Goal: Task Accomplishment & Management: Use online tool/utility

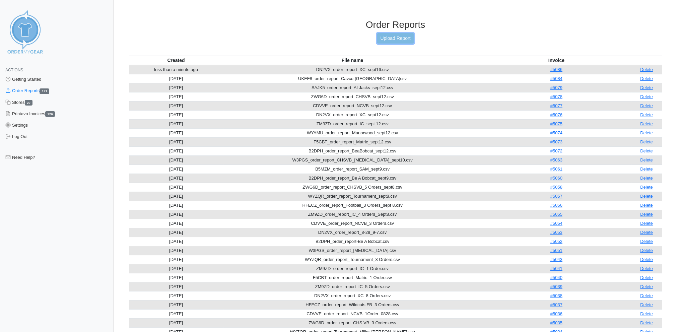
click at [401, 36] on link "Upload Report" at bounding box center [395, 38] width 36 height 10
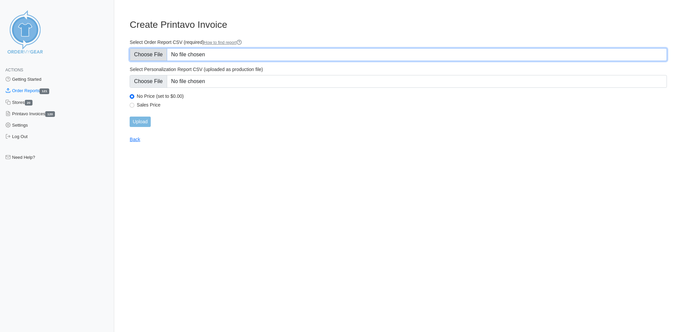
click at [159, 52] on input "Select Order Report CSV (required) How to find report" at bounding box center [398, 54] width 537 height 13
type input "C:\fakepath\B2DPH_order_report_Be A Bobcat_sept17.csv"
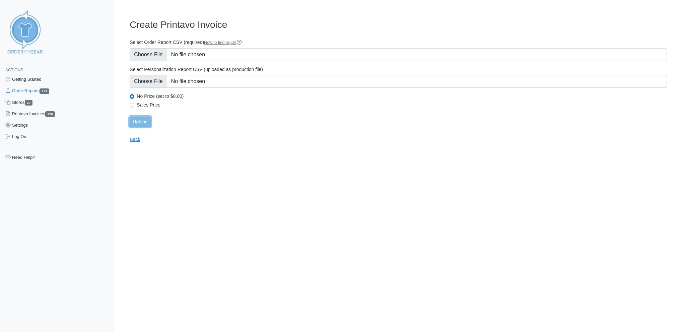
click at [142, 117] on input "Upload" at bounding box center [140, 122] width 21 height 10
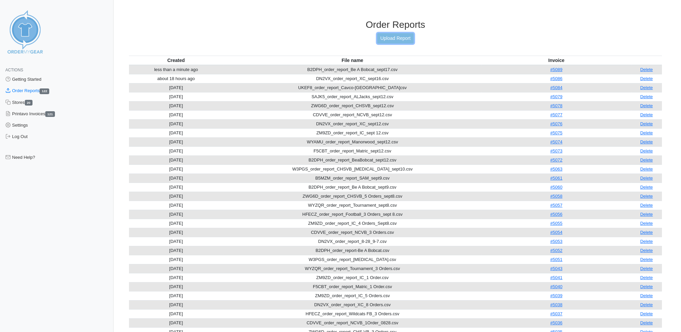
click at [402, 36] on link "Upload Report" at bounding box center [395, 38] width 36 height 10
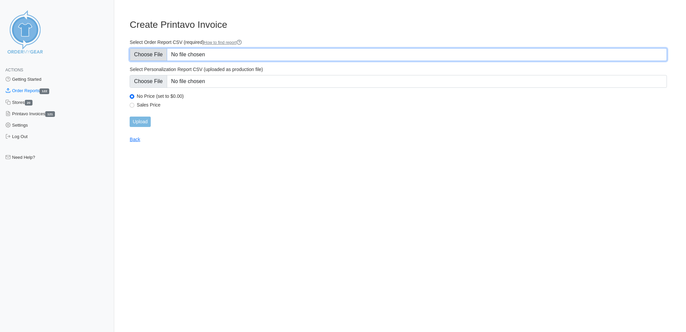
click at [142, 52] on input "Select Order Report CSV (required) How to find report" at bounding box center [398, 54] width 537 height 13
type input "C:\fakepath\CDVVE_order_report_NCVB_sept17.csv"
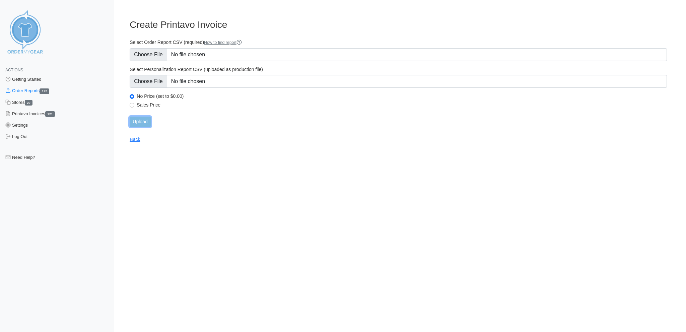
click at [143, 117] on input "Upload" at bounding box center [140, 122] width 21 height 10
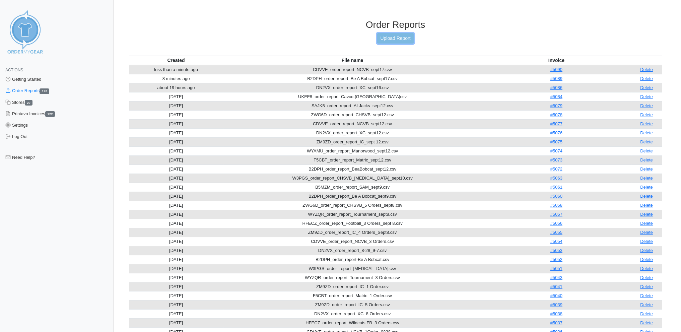
click at [394, 35] on link "Upload Report" at bounding box center [395, 38] width 36 height 10
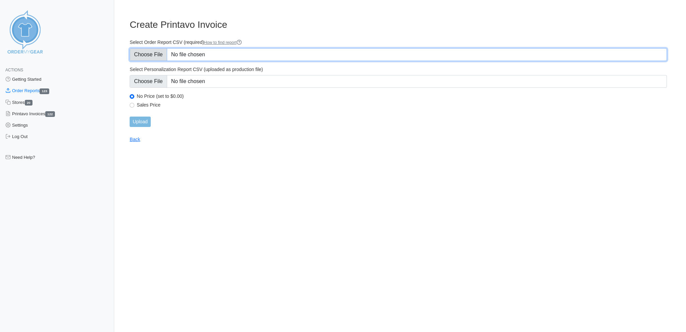
click at [146, 52] on input "Select Order Report CSV (required) How to find report" at bounding box center [398, 54] width 537 height 13
type input "C:\fakepath\DN2VX_order_report_XC_sept17.csv"
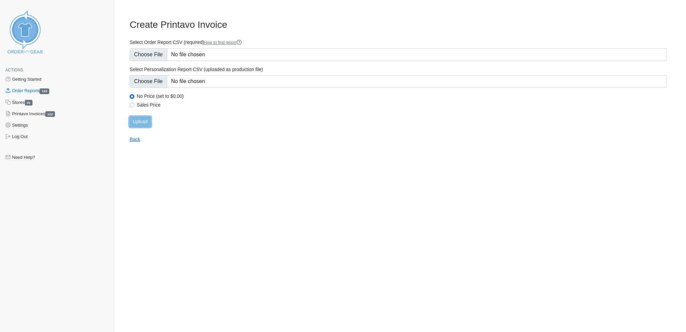
click at [145, 118] on input "Upload" at bounding box center [140, 122] width 21 height 10
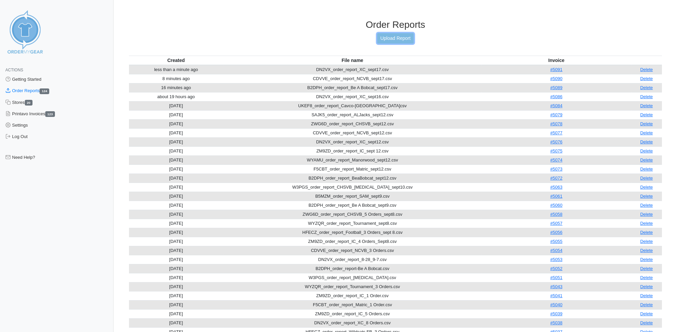
click at [393, 36] on link "Upload Report" at bounding box center [395, 38] width 36 height 10
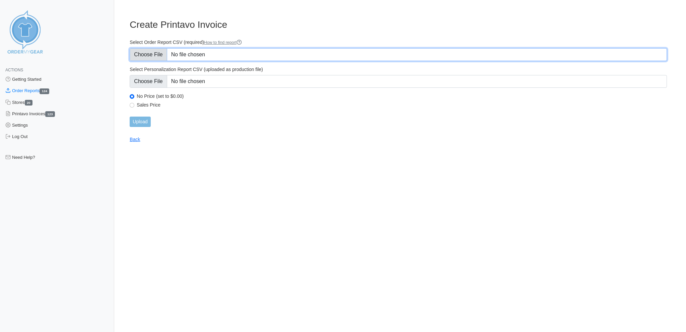
click at [157, 51] on input "Select Order Report CSV (required) How to find report" at bounding box center [398, 54] width 537 height 13
type input "C:\fakepath\ZWG6D_order_report_CHS VB_sept17.csv"
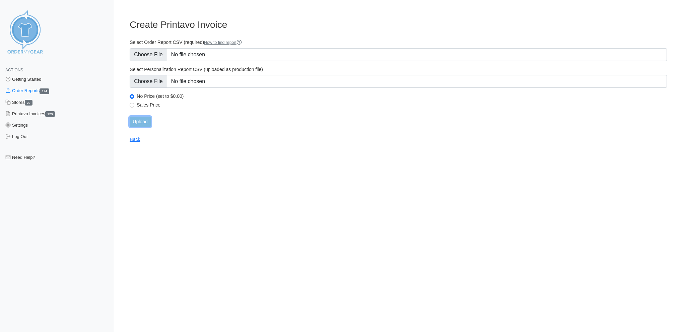
click at [143, 117] on input "Upload" at bounding box center [140, 122] width 21 height 10
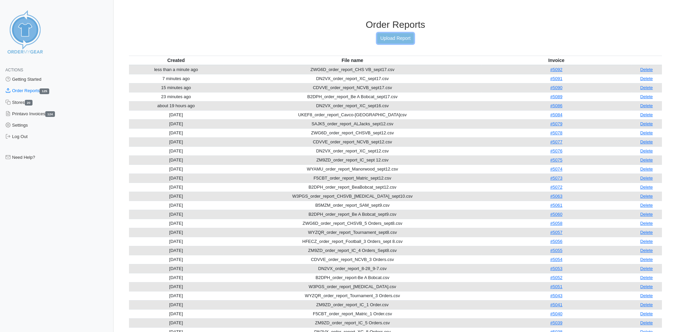
click at [409, 36] on link "Upload Report" at bounding box center [395, 38] width 36 height 10
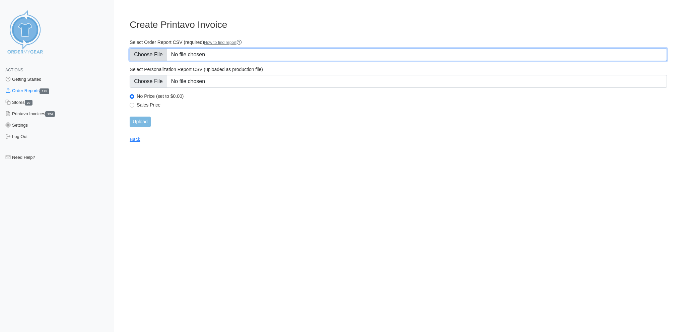
click at [140, 52] on input "Select Order Report CSV (required) How to find report" at bounding box center [398, 54] width 537 height 13
type input "C:\fakepath\HFECZ_order_report_FB_sept17.csv"
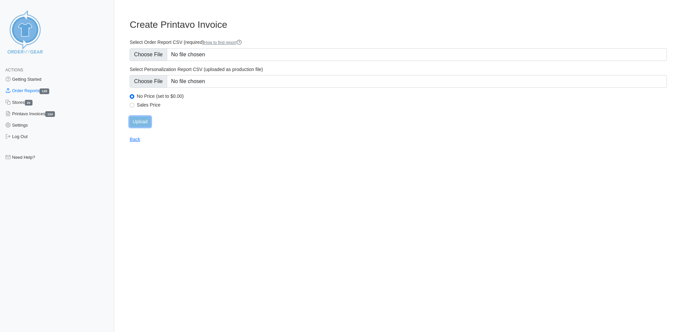
click at [137, 117] on input "Upload" at bounding box center [140, 122] width 21 height 10
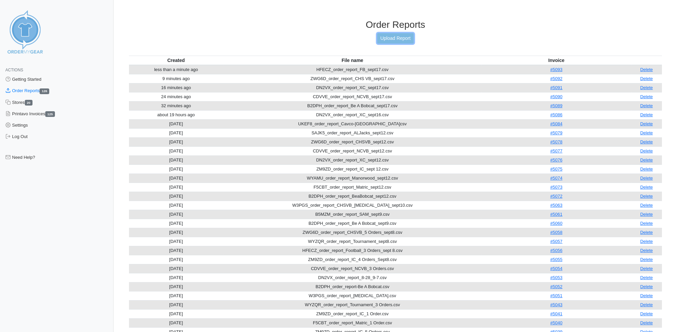
click at [385, 36] on link "Upload Report" at bounding box center [395, 38] width 36 height 10
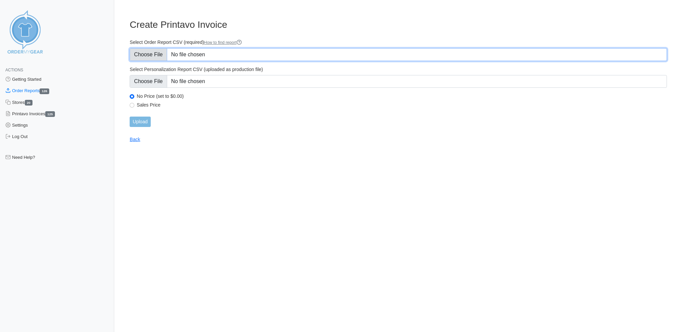
click at [153, 53] on input "Select Order Report CSV (required) How to find report" at bounding box center [398, 54] width 537 height 13
type input "C:\fakepath\SAJK5_order_report_AlJacks_sept17.csv"
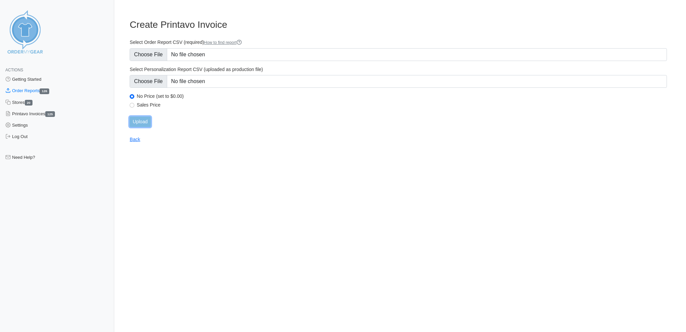
click at [146, 117] on input "Upload" at bounding box center [140, 122] width 21 height 10
